Goal: Task Accomplishment & Management: Complete application form

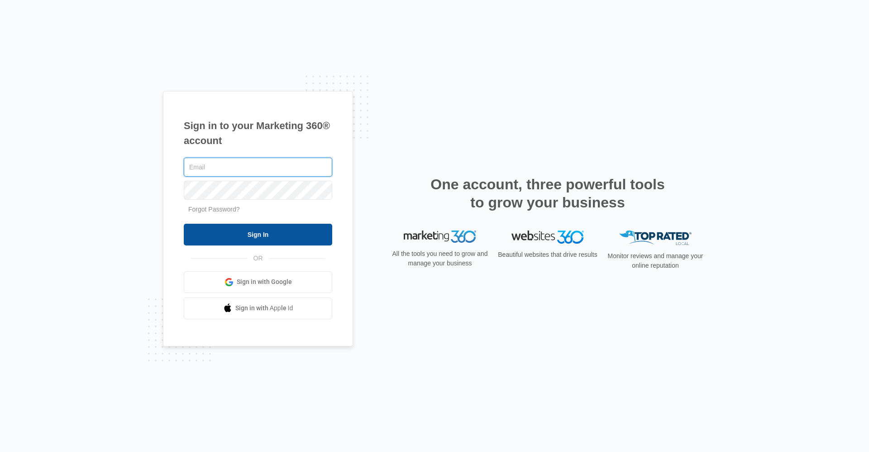
type input "[EMAIL_ADDRESS][DOMAIN_NAME]"
click at [326, 235] on input "Sign In" at bounding box center [258, 235] width 149 height 22
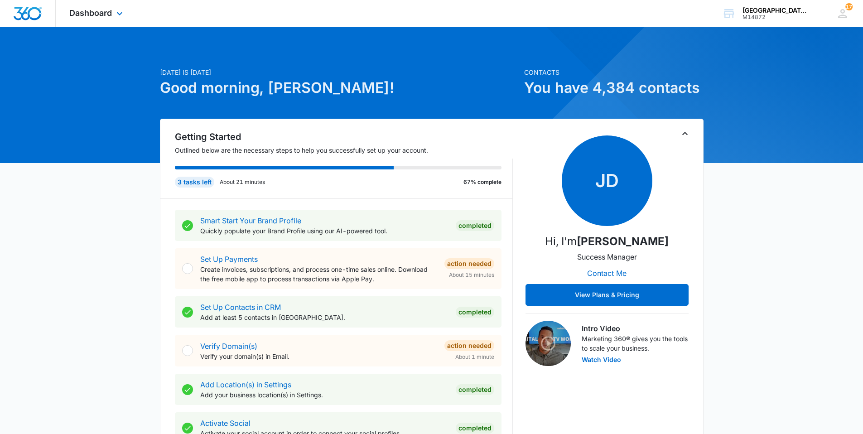
click at [130, 14] on div "Dashboard Apps Websites Forms CRM Email Social Content Ads Intelligence Files B…" at bounding box center [97, 13] width 83 height 27
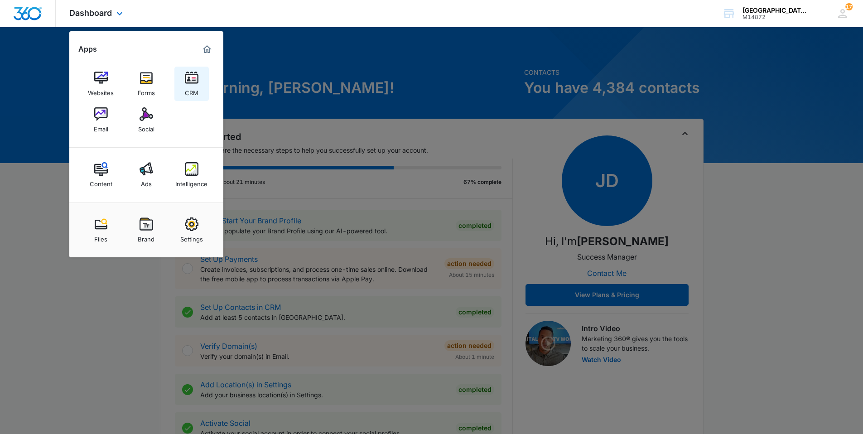
click at [190, 75] on img at bounding box center [192, 78] width 14 height 14
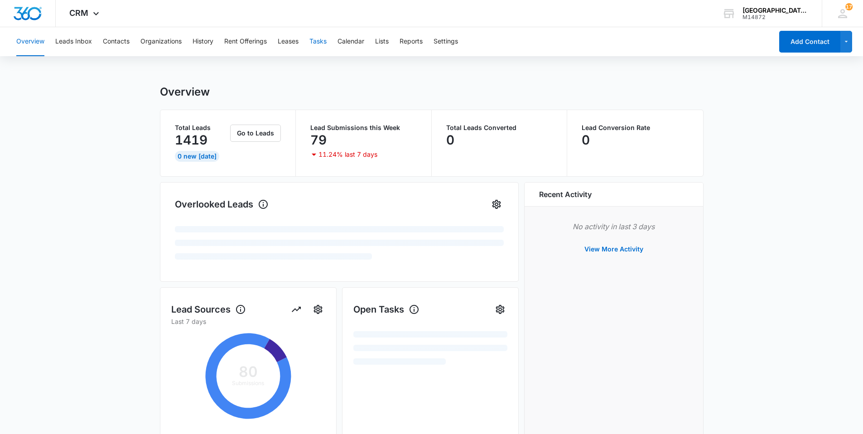
click at [315, 47] on button "Tasks" at bounding box center [317, 41] width 17 height 29
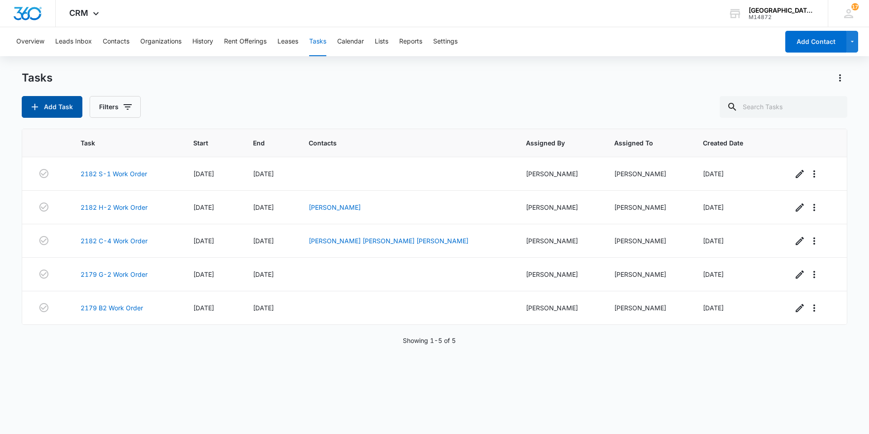
click at [59, 115] on button "Add Task" at bounding box center [52, 107] width 61 height 22
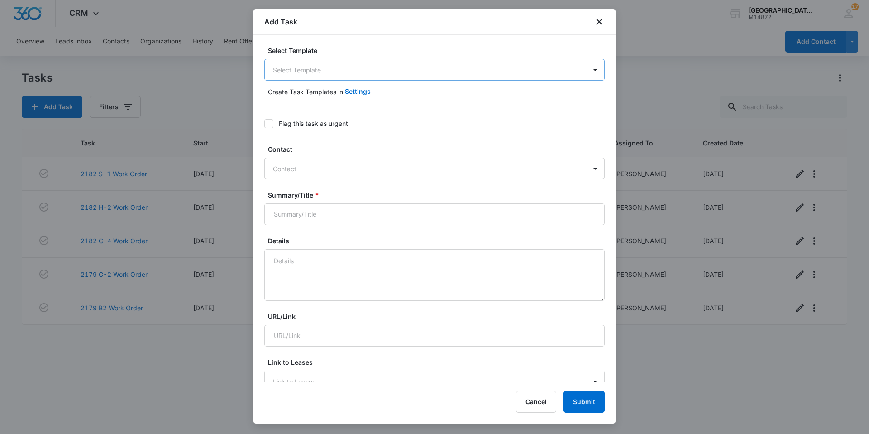
click at [357, 67] on body "CRM Apps Websites Forms CRM Email Social Content Ads Intelligence Files Brand S…" at bounding box center [434, 217] width 869 height 434
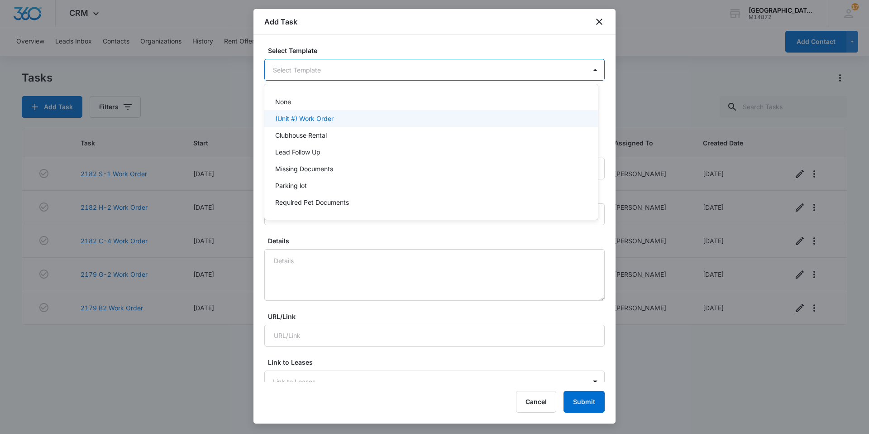
click at [335, 115] on div "(Unit #) Work Order" at bounding box center [430, 119] width 310 height 10
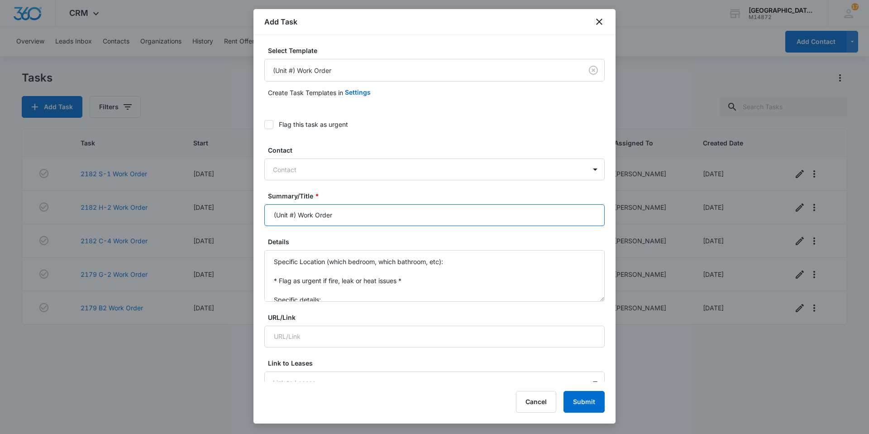
drag, startPoint x: 297, startPoint y: 215, endPoint x: 267, endPoint y: 218, distance: 30.5
click at [267, 218] on input "(Unit #) Work Order" at bounding box center [434, 215] width 341 height 22
type input "2182 I-1 Work Order"
click at [269, 252] on div "Details Specific Location (which bedroom, which bathroom, etc): * Flag as urgen…" at bounding box center [434, 269] width 341 height 65
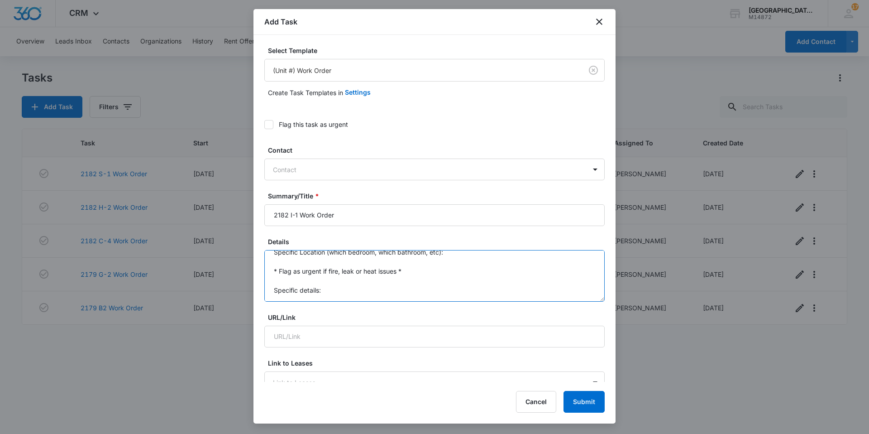
drag, startPoint x: 270, startPoint y: 254, endPoint x: 313, endPoint y: 310, distance: 70.5
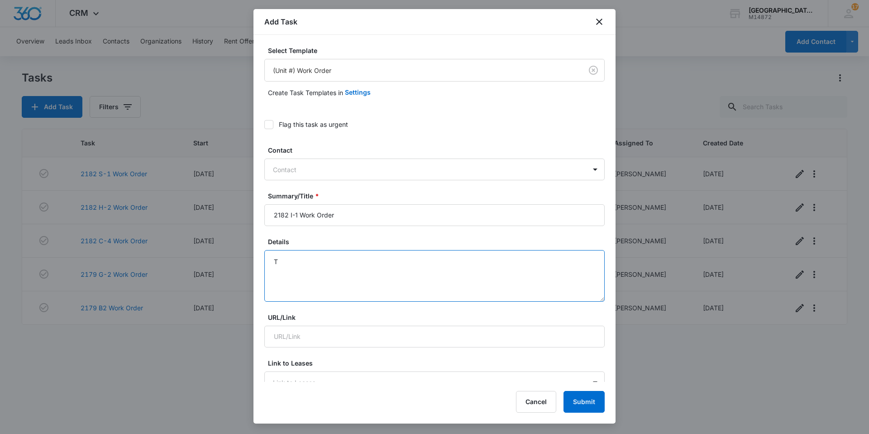
scroll to position [0, 0]
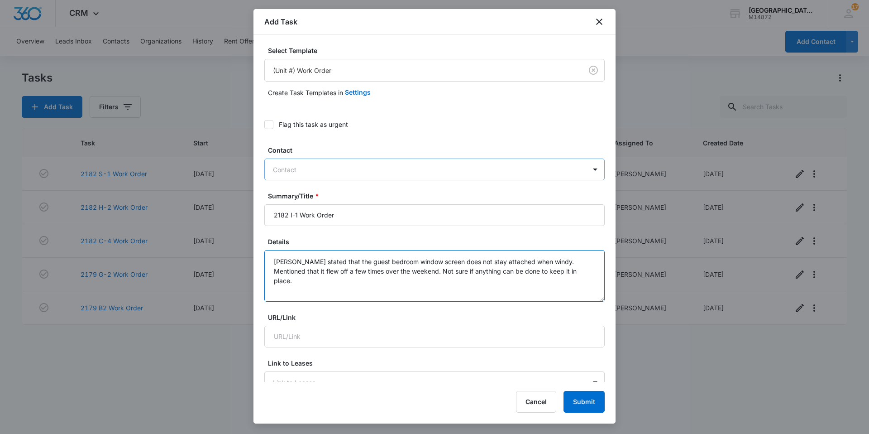
type textarea "Tenant stated that the guest bedroom window screen does not stay attached when …"
click at [329, 177] on div "Contact" at bounding box center [426, 169] width 322 height 20
type input "virginia"
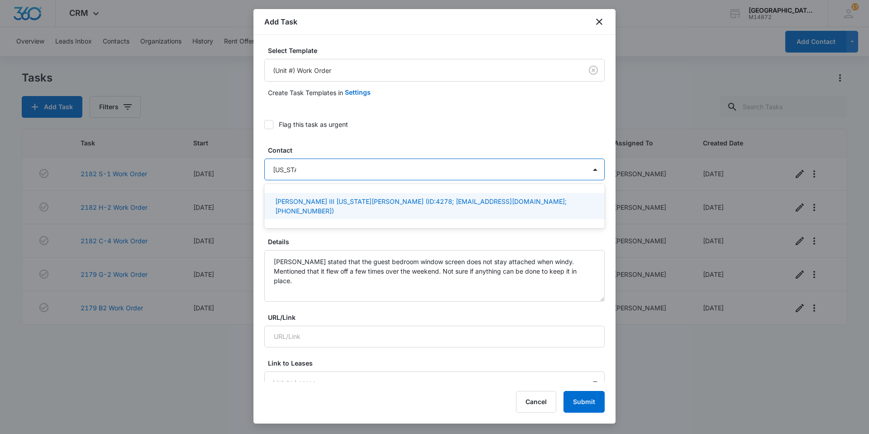
click at [332, 197] on p "Edward Moyers III Virginia Maciel (ID:4278; e.l.moyers3@gmail.com; (559) 578-06…" at bounding box center [433, 206] width 317 height 19
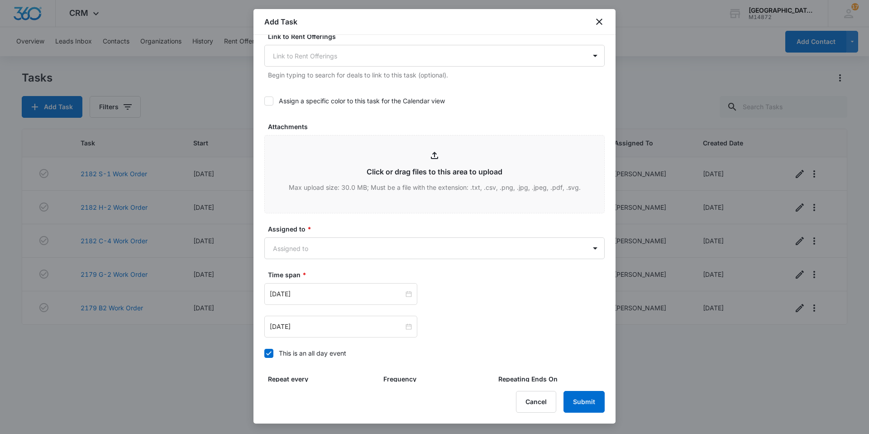
scroll to position [408, 0]
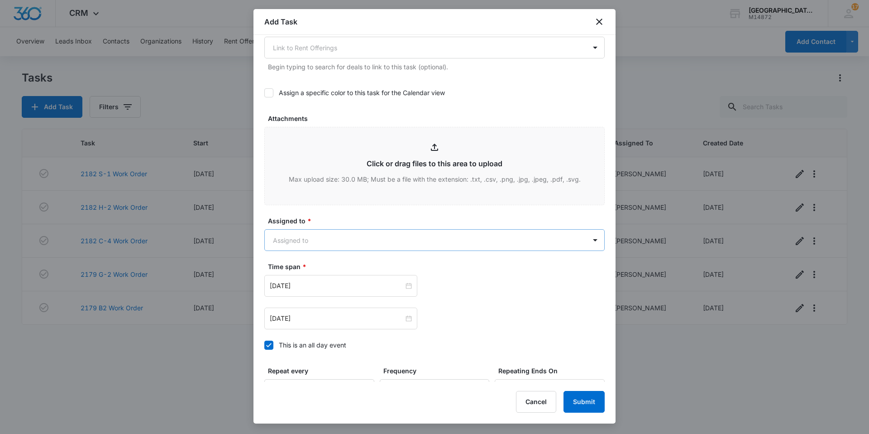
click at [335, 230] on body "CRM Apps Websites Forms CRM Email Social Content Ads Intelligence Files Brand S…" at bounding box center [434, 217] width 869 height 434
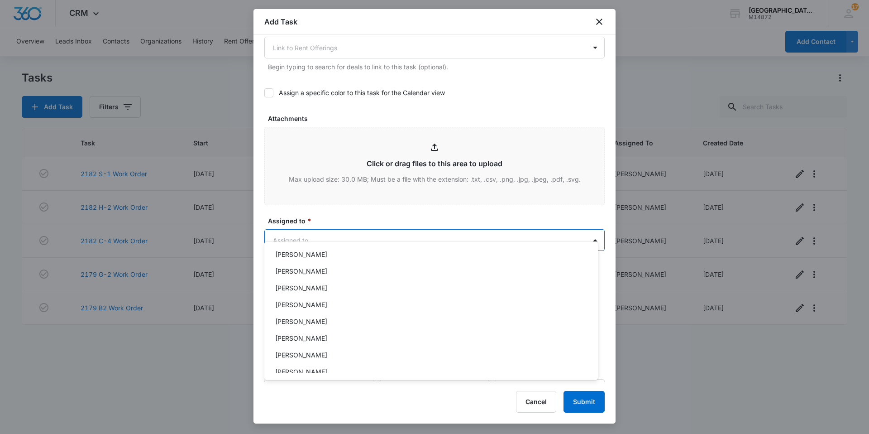
scroll to position [136, 0]
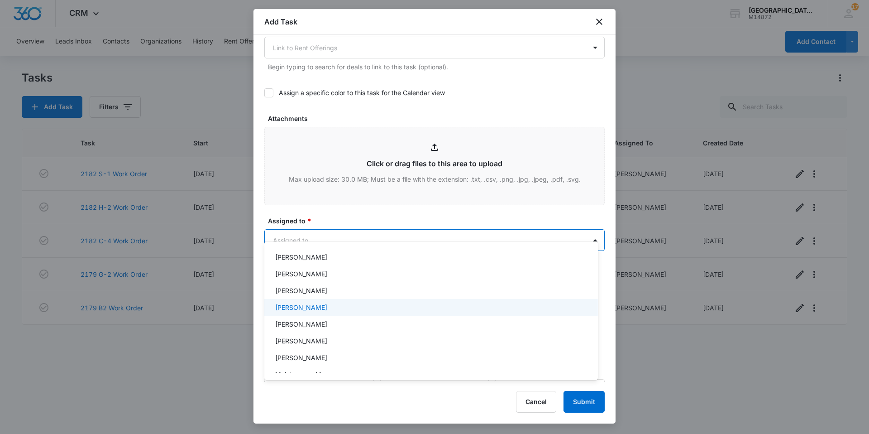
click at [334, 307] on div "Jonathan Guptill" at bounding box center [430, 307] width 310 height 10
click at [360, 230] on div at bounding box center [434, 217] width 869 height 434
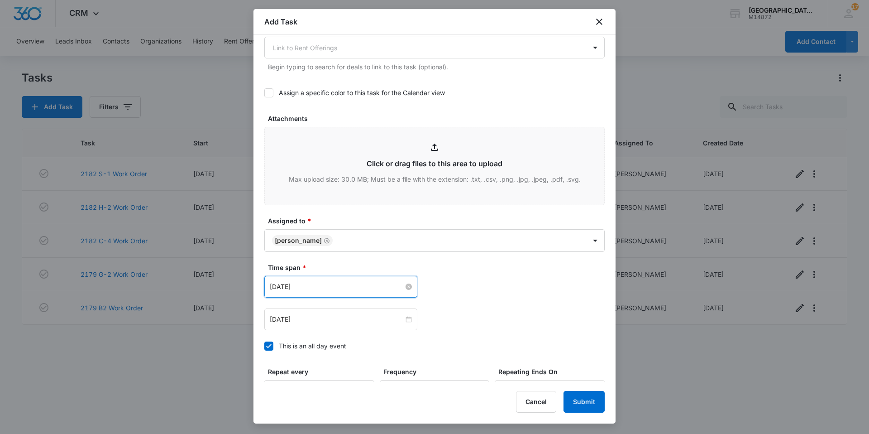
click at [328, 282] on input "Feb 16, 2023" at bounding box center [337, 287] width 134 height 10
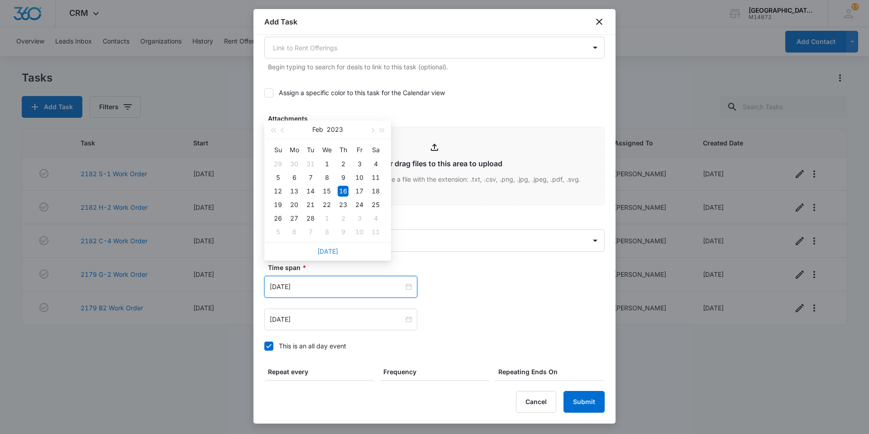
click at [330, 252] on link "Today" at bounding box center [327, 251] width 21 height 8
type input "Oct 6, 2025"
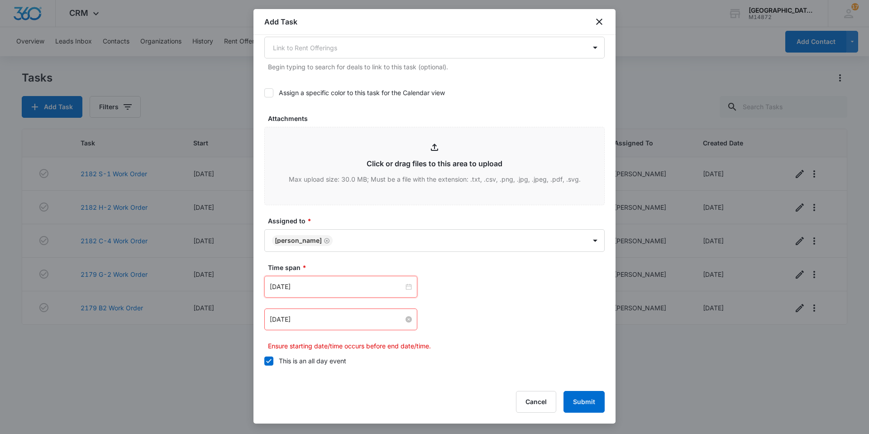
click at [338, 314] on input "Feb 16, 2023" at bounding box center [337, 319] width 134 height 10
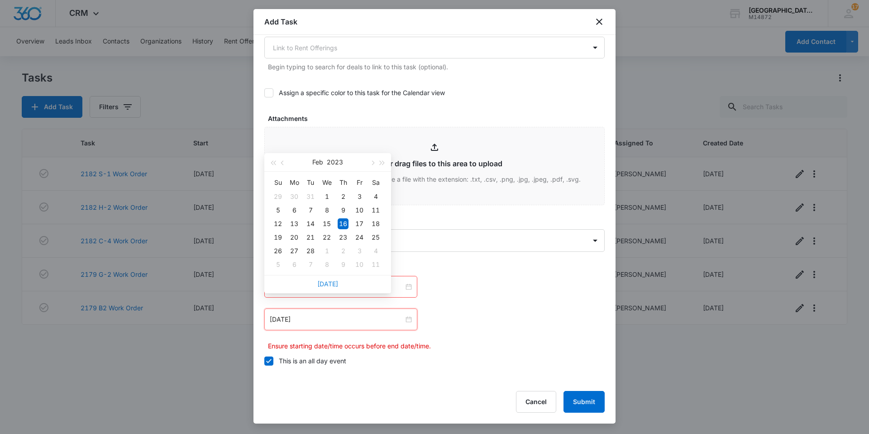
click at [332, 287] on link "Today" at bounding box center [327, 284] width 21 height 8
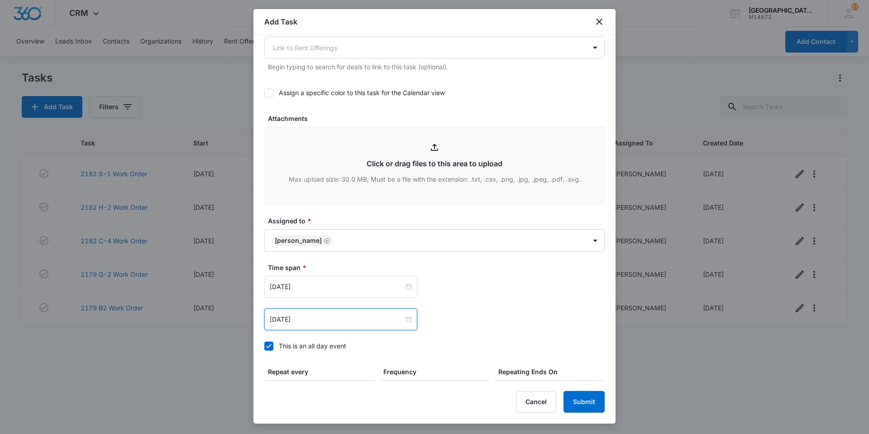
click at [334, 308] on div "Oct 6, 2025" at bounding box center [340, 319] width 153 height 22
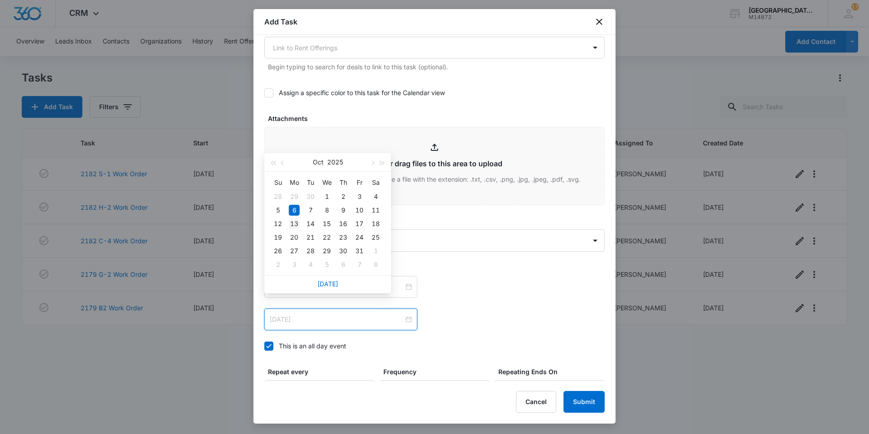
type input "Oct 13, 2025"
click at [294, 223] on div "13" at bounding box center [294, 223] width 11 height 11
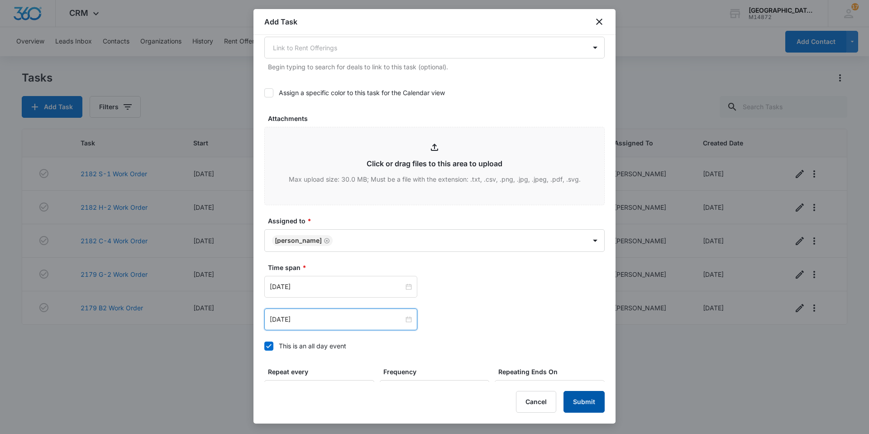
click at [582, 400] on button "Submit" at bounding box center [584, 402] width 41 height 22
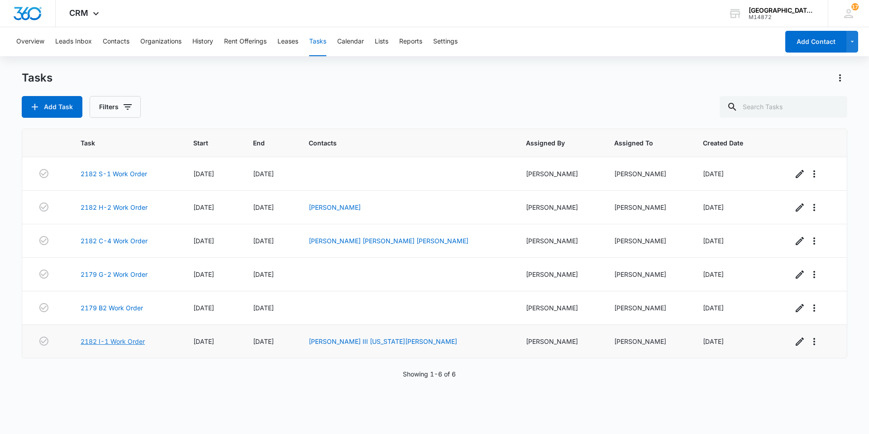
click at [134, 342] on link "2182 I-1 Work Order" at bounding box center [113, 341] width 64 height 10
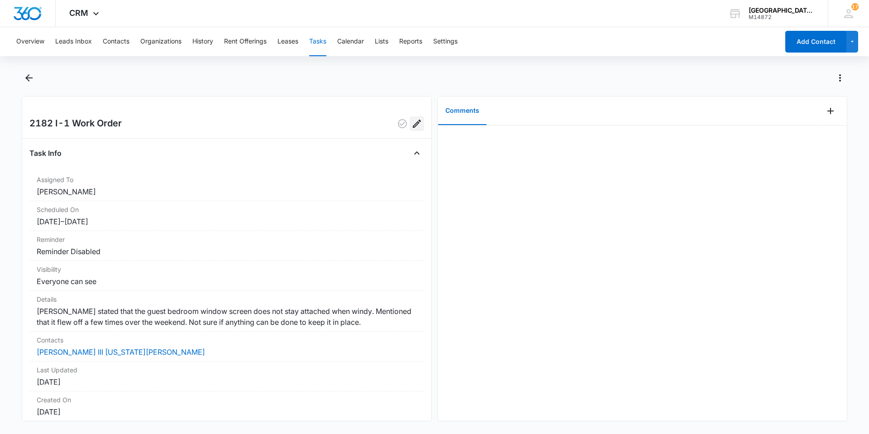
click at [410, 125] on button "Edit" at bounding box center [417, 123] width 14 height 14
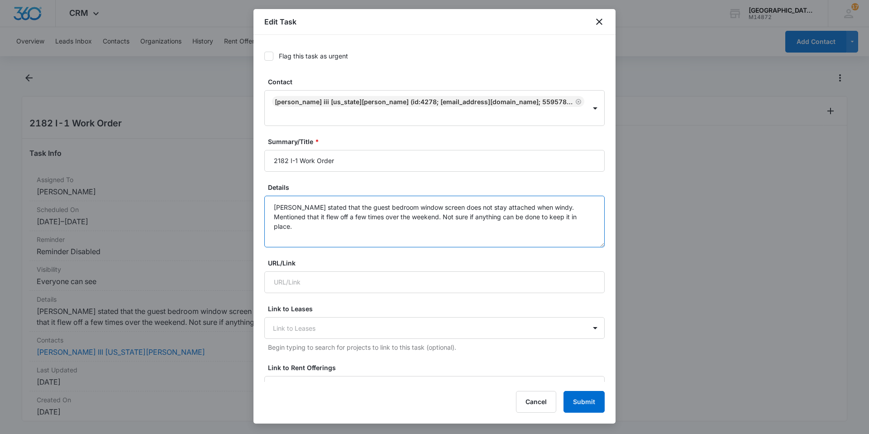
click at [434, 196] on textarea "Tenant stated that the guest bedroom window screen does not stay attached when …" at bounding box center [434, 222] width 341 height 52
click at [390, 224] on textarea "Tenant stated that the guest bedroom window screen does not stay attached when …" at bounding box center [434, 222] width 341 height 52
type textarea "Tenant stated that the guest bedroom window screen does not stay attached when …"
click at [589, 394] on button "Submit" at bounding box center [584, 402] width 41 height 22
